Goal: Task Accomplishment & Management: Manage account settings

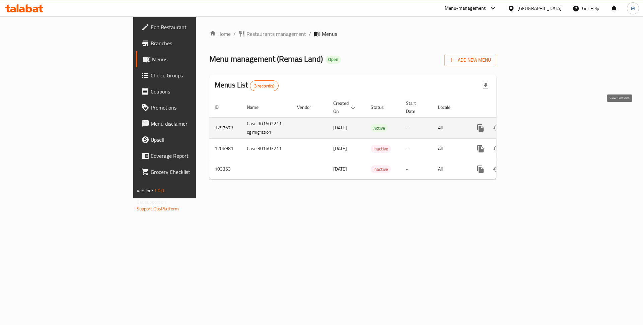
click at [533, 124] on icon "enhanced table" at bounding box center [529, 128] width 8 height 8
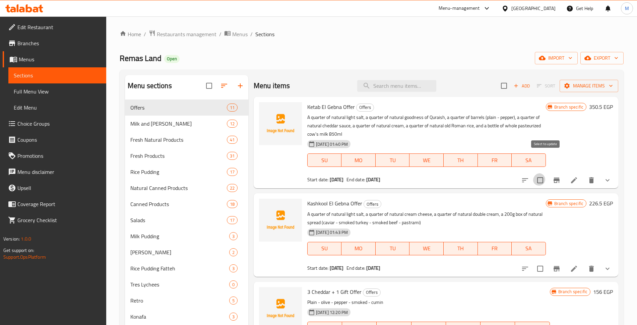
click at [539, 173] on input "checkbox" at bounding box center [540, 180] width 14 height 14
checkbox input "true"
click at [543, 262] on input "checkbox" at bounding box center [540, 269] width 14 height 14
checkbox input "true"
click at [611, 58] on span "export" at bounding box center [601, 58] width 32 height 8
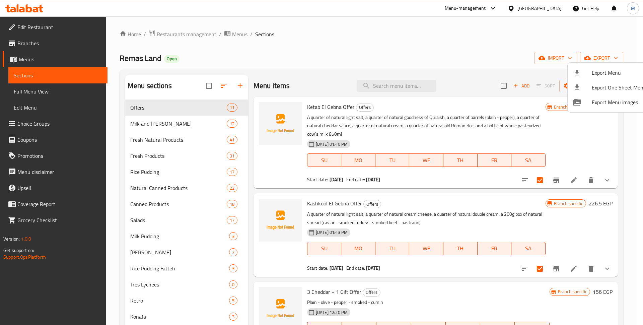
click at [507, 32] on div at bounding box center [321, 162] width 643 height 325
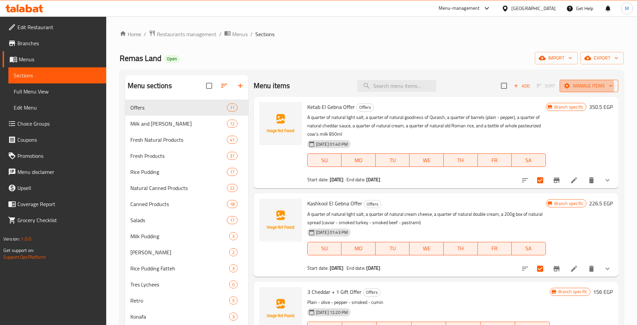
click at [588, 83] on span "Manage items" at bounding box center [589, 86] width 48 height 8
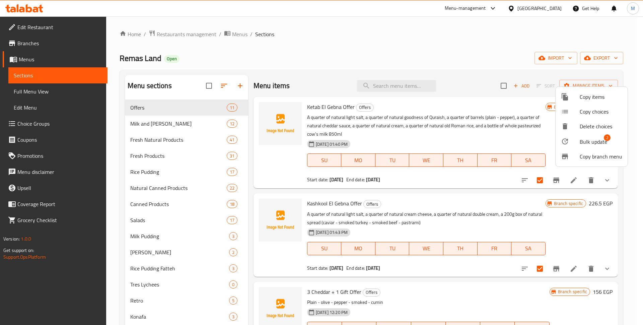
click at [578, 137] on div at bounding box center [570, 141] width 19 height 8
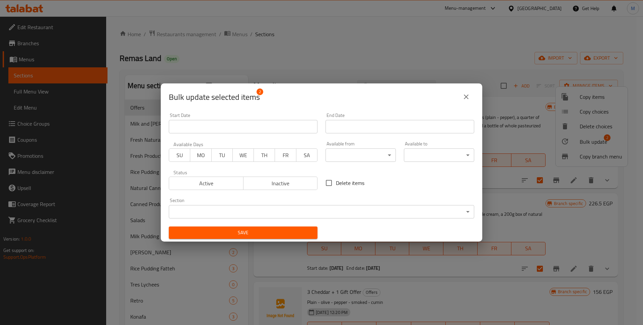
scroll to position [1, 0]
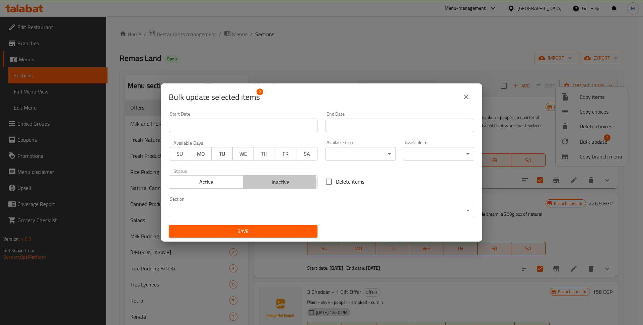
click at [262, 183] on span "Inactive" at bounding box center [280, 182] width 69 height 10
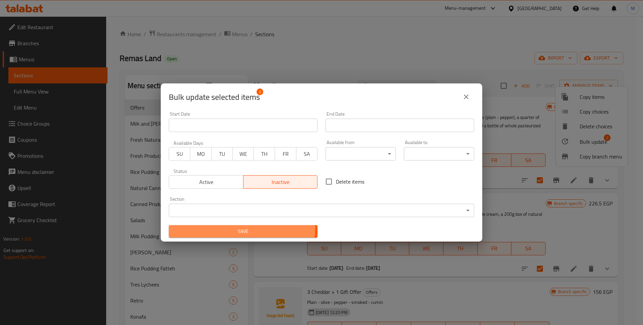
click at [229, 227] on span "Save" at bounding box center [243, 231] width 138 height 8
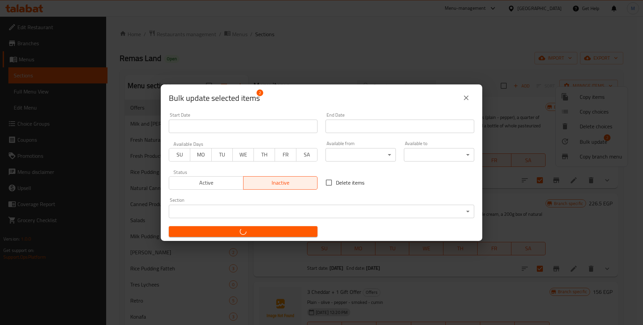
checkbox input "false"
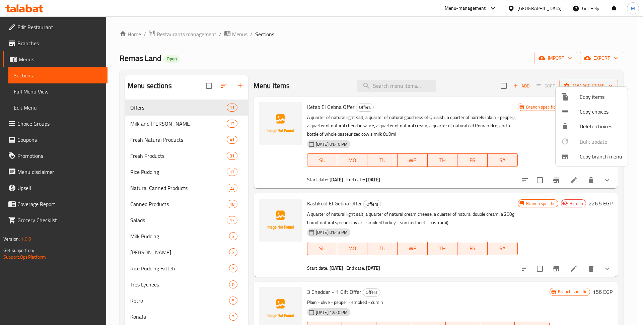
click at [540, 157] on div at bounding box center [321, 162] width 643 height 325
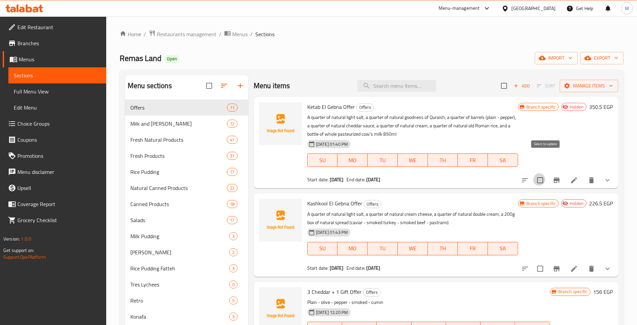
click at [542, 173] on input "checkbox" at bounding box center [540, 180] width 14 height 14
checkbox input "true"
click at [543, 262] on input "checkbox" at bounding box center [540, 269] width 14 height 14
checkbox input "true"
click at [598, 85] on button "Manage items" at bounding box center [588, 86] width 59 height 12
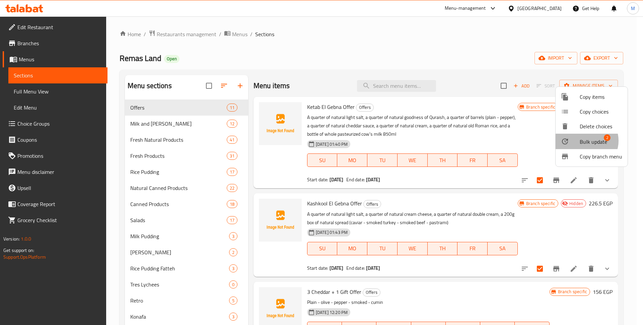
click at [586, 138] on span "Bulk update" at bounding box center [593, 142] width 27 height 8
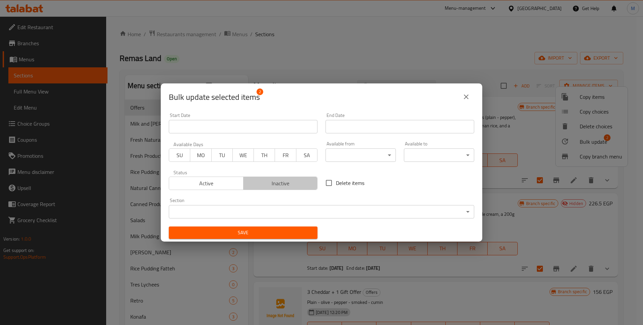
click at [290, 181] on span "Inactive" at bounding box center [280, 184] width 69 height 10
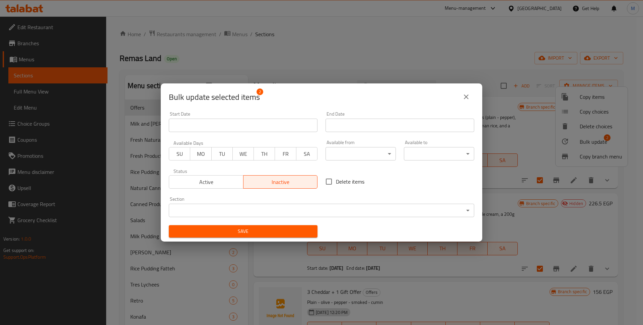
scroll to position [0, 0]
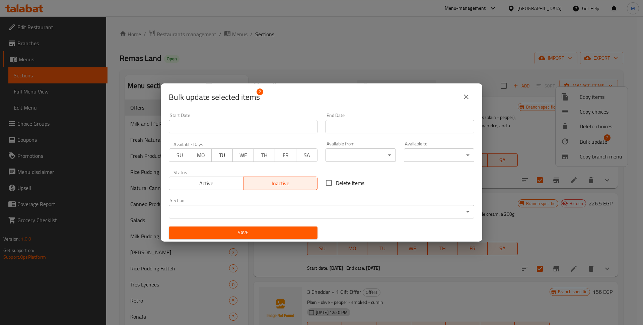
click at [351, 52] on div "Bulk update selected items 2 Start Date Start Date End Date End Date Available …" at bounding box center [321, 162] width 643 height 325
click at [468, 101] on icon "close" at bounding box center [466, 97] width 8 height 8
